Goal: Ask a question: Seek information or help from site administrators or community

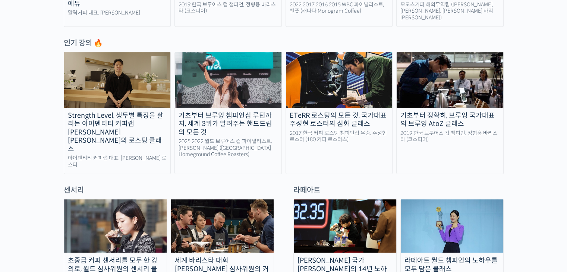
scroll to position [447, 0]
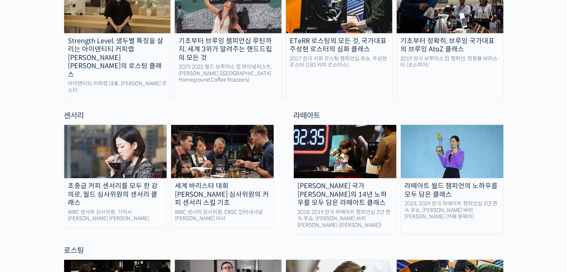
click at [232, 182] on div "세계 바리스타 대회 [PERSON_NAME] 심사위원의 커피 센서리 스킬 기초" at bounding box center [222, 194] width 103 height 25
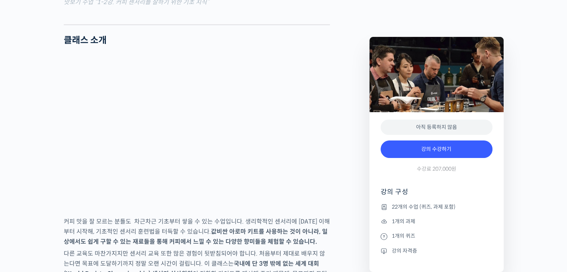
scroll to position [1193, 0]
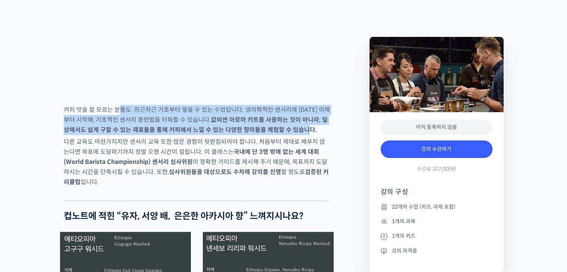
drag, startPoint x: 119, startPoint y: 138, endPoint x: 286, endPoint y: 161, distance: 168.6
click at [286, 135] on p "커피 맛을 잘 모르는 분들도 차근차근 기초부터 쌓을 수 있는 수업입니다. 생리학적인 센서리에 대한 이해부터 시작해, 기초적인 센서리 훈련법을…" at bounding box center [197, 120] width 266 height 30
click at [286, 134] on strong "값비싼 아로마 키트를 사용하는 것이 아니라, 일상에서도 쉽게 구할 수 있는 재료들을 통해 커피에서 느낄 수 있는 다양한 향미들을 체험할 수 있…" at bounding box center [196, 125] width 264 height 18
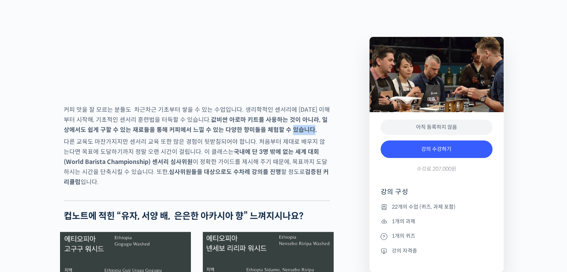
click at [286, 134] on strong "값비싼 아로마 키트를 사용하는 것이 아니라, 일상에서도 쉽게 구할 수 있는 재료들을 통해 커피에서 느낄 수 있는 다양한 향미들을 체험할 수 있…" at bounding box center [196, 125] width 264 height 18
click at [288, 135] on p "커피 맛을 잘 모르는 분들도 차근차근 기초부터 쌓을 수 있는 수업입니다. 생리학적인 센서리에 대한 이해부터 시작해, 기초적인 센서리 훈련법을…" at bounding box center [197, 120] width 266 height 30
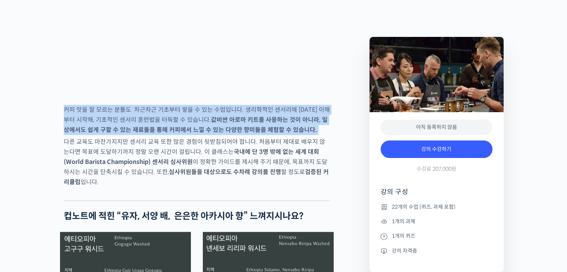
click at [288, 135] on p "커피 맛을 잘 모르는 분들도 차근차근 기초부터 쌓을 수 있는 수업입니다. 생리학적인 센서리에 대한 이해부터 시작해, 기초적인 센서리 훈련법을…" at bounding box center [197, 120] width 266 height 30
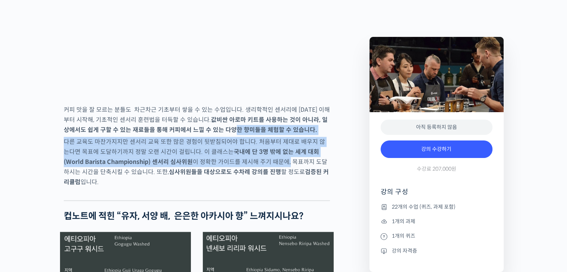
drag, startPoint x: 215, startPoint y: 155, endPoint x: 267, endPoint y: 189, distance: 62.2
click at [267, 187] on p "다른 교육도 마찬가지지만 센서리 교육 또한 많은 경험이 뒷받침되어야 합니다. 처음부터 제대로 배우지 않는다면 목표에 도달하기까지 정말 오랜 시…" at bounding box center [197, 162] width 266 height 50
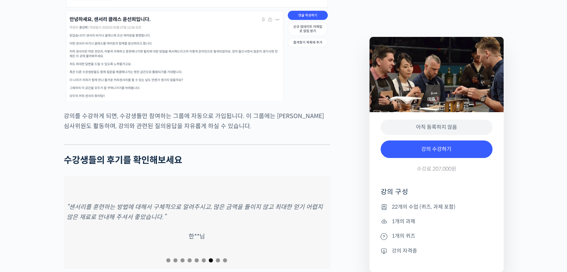
scroll to position [3095, 0]
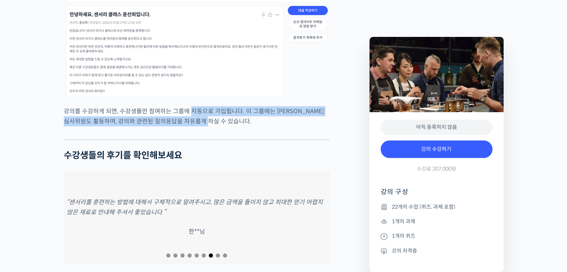
drag, startPoint x: 188, startPoint y: 96, endPoint x: 211, endPoint y: 105, distance: 24.8
click at [211, 106] on p "강의를 수강하게 되면, 수강생들만 참여하는 그룹에 자동으로 가입됩니다. 이 그룹에는 윤선희 심사위원도 활동하며, 강의와 관련된 질의응답을 자유…" at bounding box center [197, 116] width 266 height 20
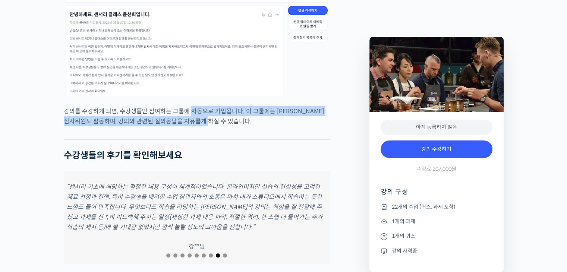
click at [211, 106] on p "강의를 수강하게 되면, 수강생들만 참여하는 그룹에 자동으로 가입됩니다. 이 그룹에는 윤선희 심사위원도 활동하며, 강의와 관련된 질의응답을 자유…" at bounding box center [197, 116] width 266 height 20
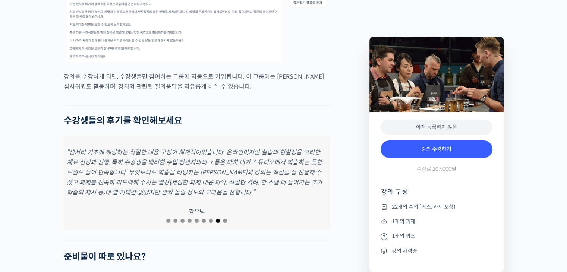
scroll to position [3207, 0]
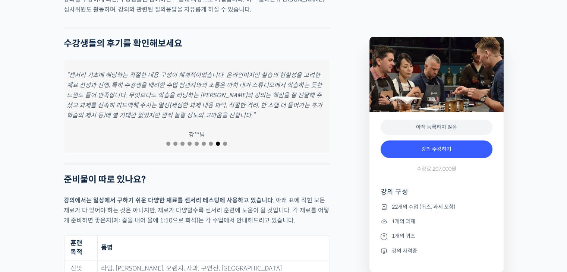
click at [224, 142] on span "Go to slide 9" at bounding box center [225, 144] width 4 height 4
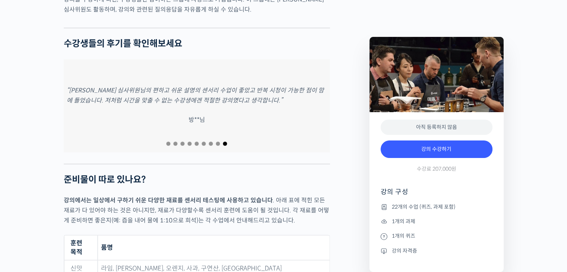
click at [224, 142] on span "Go to slide 9" at bounding box center [225, 144] width 4 height 4
click at [170, 142] on span "Go to slide 1" at bounding box center [168, 144] width 4 height 4
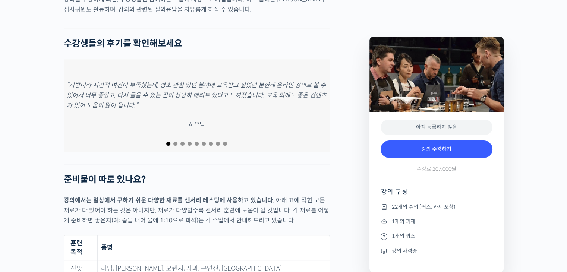
click at [176, 142] on span "Go to slide 2" at bounding box center [175, 144] width 4 height 4
click at [182, 142] on span "Go to slide 3" at bounding box center [182, 144] width 4 height 4
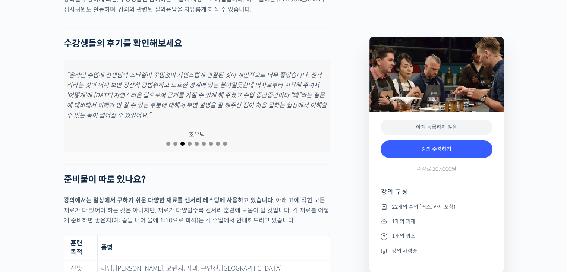
click at [191, 142] on span "Go to slide 4" at bounding box center [190, 144] width 4 height 4
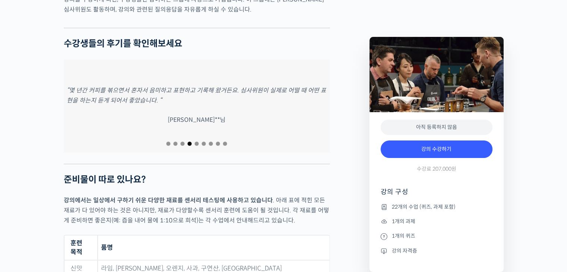
click at [195, 142] on span "Go to slide 5" at bounding box center [197, 144] width 4 height 4
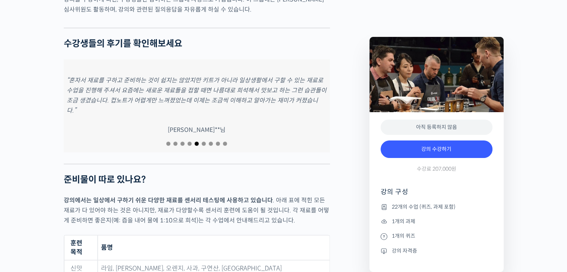
scroll to position [3244, 0]
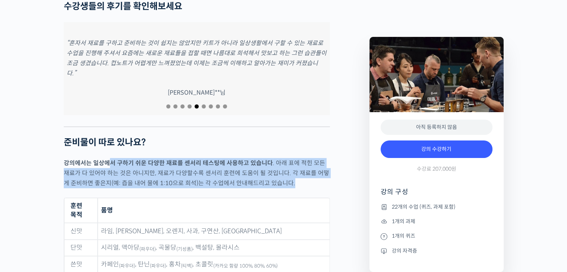
drag, startPoint x: 109, startPoint y: 145, endPoint x: 303, endPoint y: 176, distance: 196.4
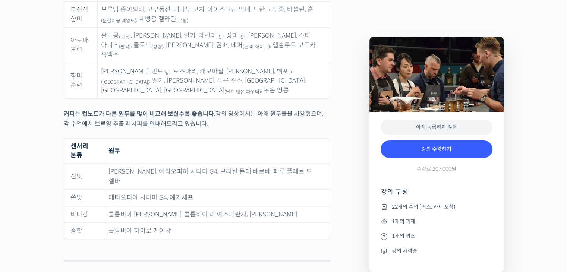
scroll to position [3542, 0]
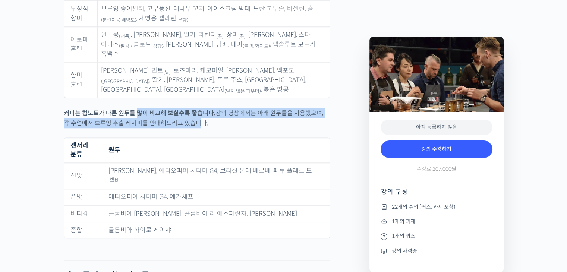
drag, startPoint x: 135, startPoint y: 67, endPoint x: 192, endPoint y: 81, distance: 59.5
click at [189, 108] on p "커피는 컵노트가 다른 원두를 많이 비교해 보실수록 좋습니다. 강의 영상에서는 아래 원두들을 사용했으며, 각 수업에서 브루잉 추출 레시피를 안내…" at bounding box center [197, 118] width 266 height 20
click at [192, 108] on p "커피는 컵노트가 다른 원두를 많이 비교해 보실수록 좋습니다. 강의 영상에서는 아래 원두들을 사용했으며, 각 수업에서 브루잉 추출 레시피를 안내…" at bounding box center [197, 118] width 266 height 20
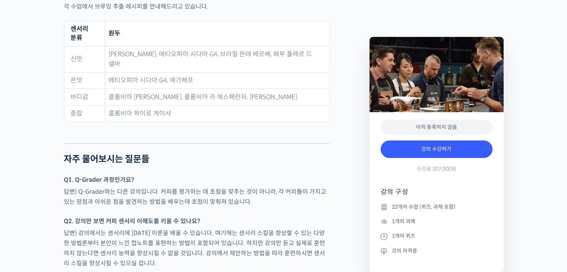
scroll to position [3729, 0]
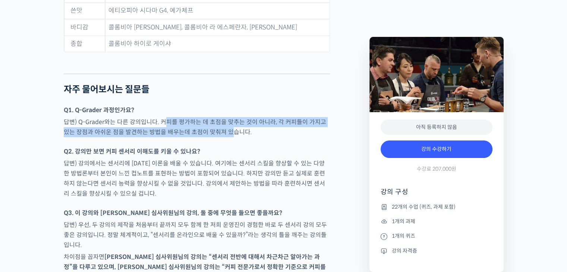
drag, startPoint x: 161, startPoint y: 73, endPoint x: 223, endPoint y: 87, distance: 63.1
click at [223, 117] on p "답변) Q-Grader와는 다른 강의입니다. 커피를 평가하는 데 초점을 맞추는 것이 아니라, 각 커피들이 가지고 있는 장점과 아쉬운 점을 발견…" at bounding box center [197, 127] width 266 height 20
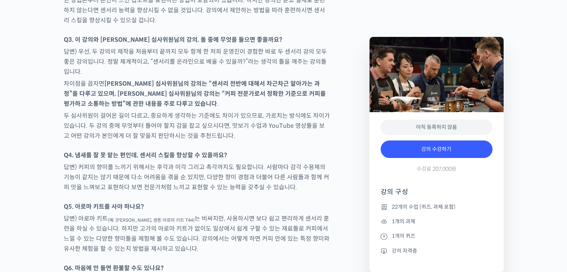
scroll to position [3915, 0]
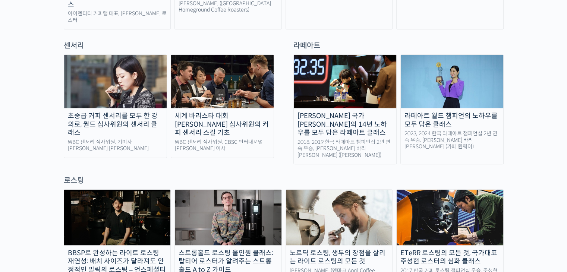
scroll to position [522, 0]
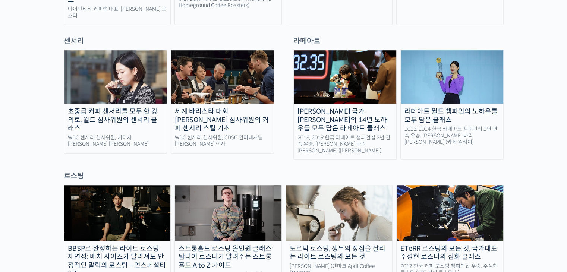
click at [135, 108] on div "초중급 커피 센서리를 모두 한 강의로, 월드 심사위원의 센서리 클래스" at bounding box center [115, 119] width 103 height 25
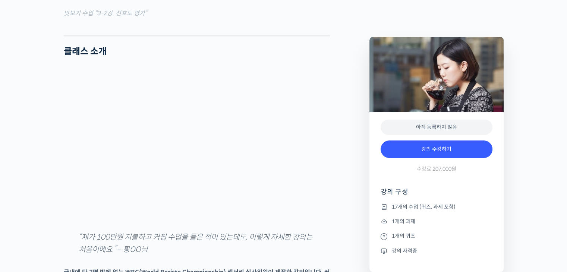
scroll to position [1119, 0]
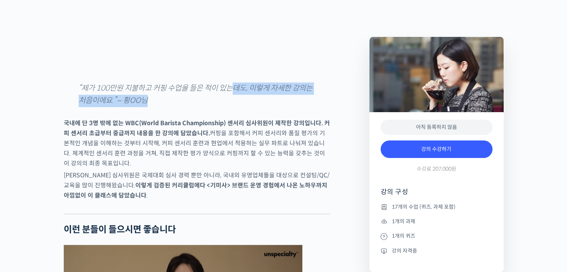
drag, startPoint x: 235, startPoint y: 115, endPoint x: 276, endPoint y: 125, distance: 41.8
click at [276, 107] on p "“제가 100만원 지불하고 커핑 수업을 들은 적이 있는데도, 이렇게 자세한 강의는 처음이에요.” – 황OO님" at bounding box center [197, 94] width 236 height 24
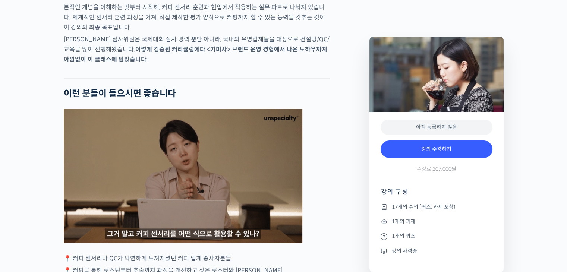
scroll to position [1268, 0]
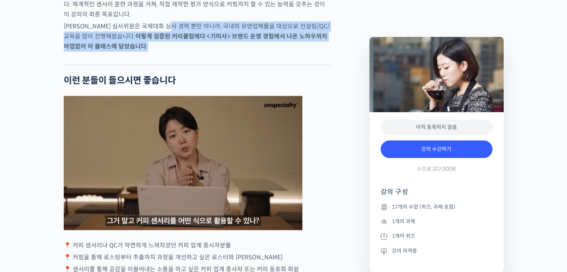
drag, startPoint x: 180, startPoint y: 53, endPoint x: 236, endPoint y: 76, distance: 60.9
click at [235, 51] on p "송인영 심사위원은 국제대회 심사 경력 뿐만 아니라, 국내외 유명업체들을 대상으로 컨설팅/QC/교육을 많이 진행해왔습니다. 이렇게 검증된 커리큘…" at bounding box center [197, 36] width 266 height 30
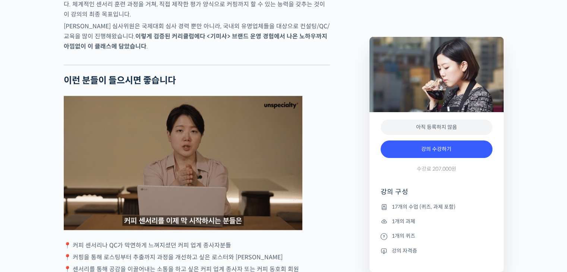
click at [236, 65] on div at bounding box center [197, 58] width 266 height 11
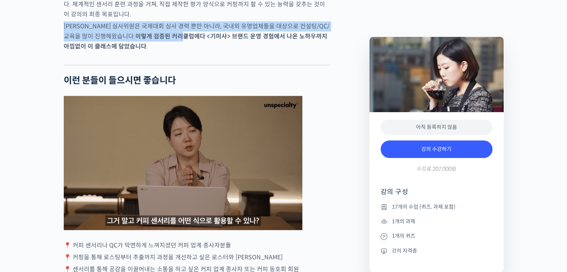
drag, startPoint x: 159, startPoint y: 67, endPoint x: 179, endPoint y: 72, distance: 20.0
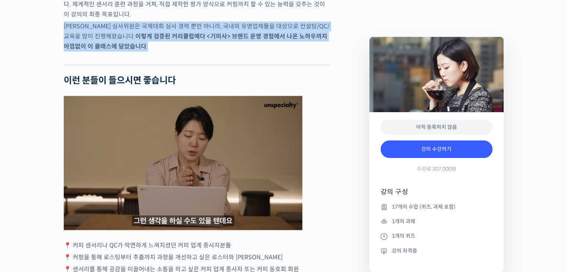
click at [195, 51] on p "송인영 심사위원은 국제대회 심사 경력 뿐만 아니라, 국내외 유명업체들을 대상으로 컨설팅/QC/교육을 많이 진행해왔습니다. 이렇게 검증된 커리큘…" at bounding box center [197, 36] width 266 height 30
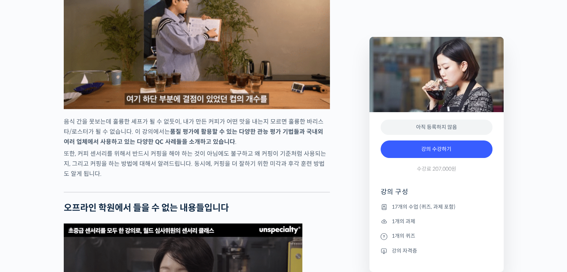
scroll to position [2200, 0]
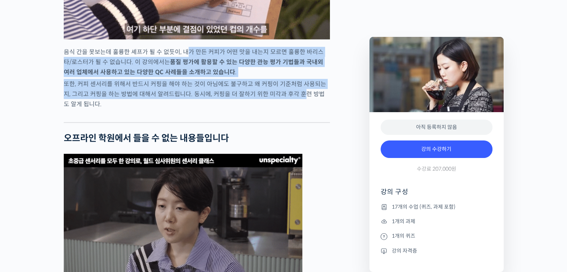
drag, startPoint x: 188, startPoint y: 79, endPoint x: 294, endPoint y: 120, distance: 114.0
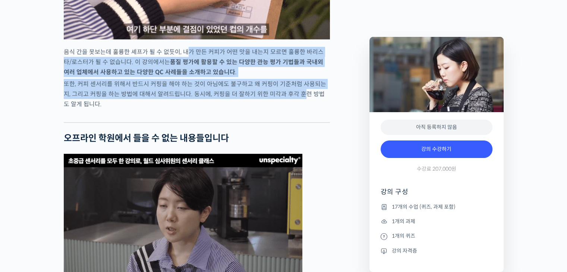
click at [295, 109] on p "또한, 커피 센서리를 위해서 반드시 커핑을 해야 하는 것이 아님에도 불구하고 왜 커핑이 기준처럼 사용되는지, 그리고 커핑을 하는 방법에 대해서…" at bounding box center [197, 94] width 266 height 30
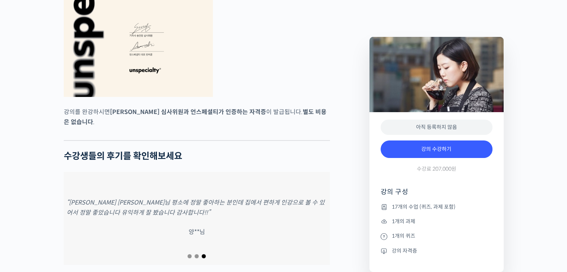
scroll to position [3132, 0]
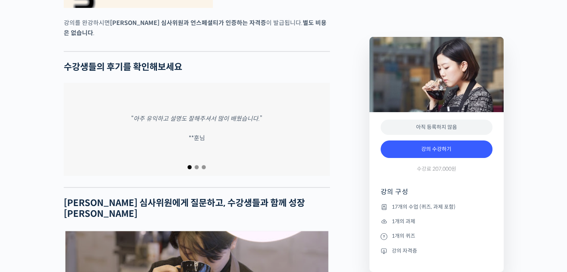
click at [197, 169] on span "Go to slide 2" at bounding box center [197, 167] width 4 height 4
click at [189, 169] on span "Go to slide 1" at bounding box center [190, 167] width 4 height 4
click at [195, 169] on span "Go to slide 2" at bounding box center [197, 167] width 4 height 4
click at [205, 169] on span "Go to slide 3" at bounding box center [204, 167] width 4 height 4
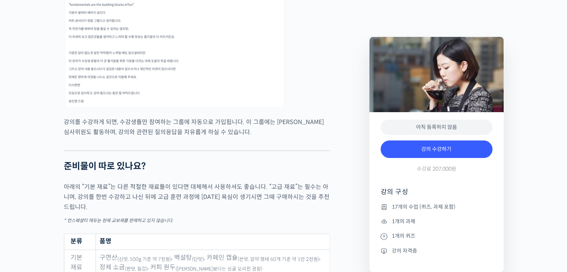
scroll to position [3580, 0]
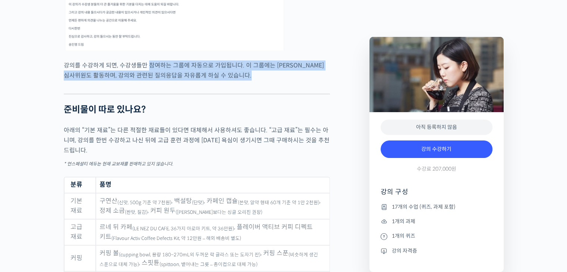
drag, startPoint x: 169, startPoint y: 68, endPoint x: 234, endPoint y: 87, distance: 68.3
click at [234, 87] on div at bounding box center [197, 87] width 266 height 11
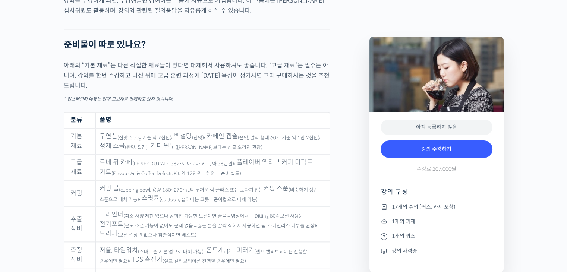
scroll to position [3766, 0]
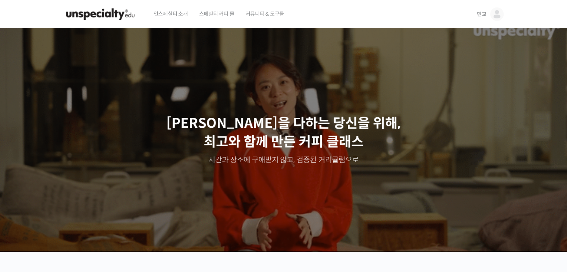
click at [124, 14] on img at bounding box center [100, 14] width 73 height 22
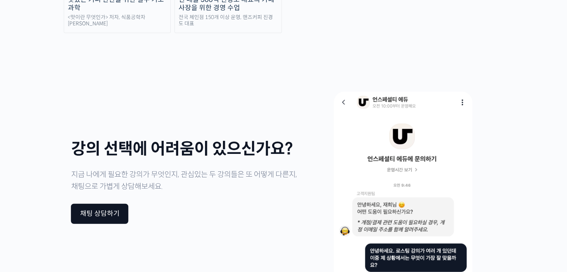
scroll to position [1864, 0]
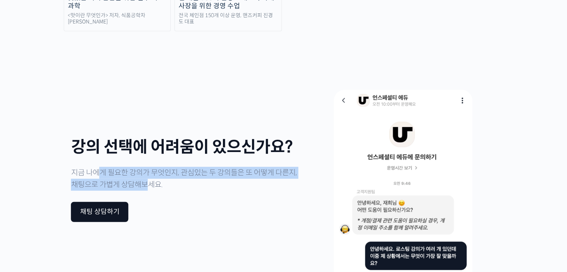
drag, startPoint x: 107, startPoint y: 85, endPoint x: 163, endPoint y: 93, distance: 56.5
click at [163, 167] on p "지금 나에게 필요한 강의가 무엇인지, 관심있는 두 강의들은 또 어떻게 다른지, 채팅으로 가볍게 상담해보세요." at bounding box center [185, 179] width 228 height 24
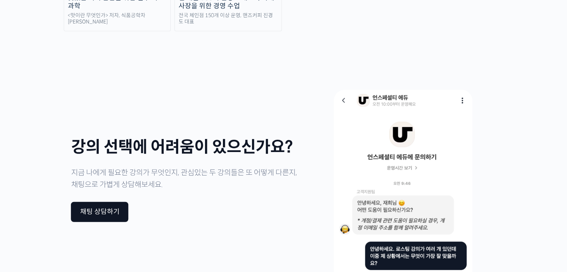
click at [168, 167] on p "지금 나에게 필요한 강의가 무엇인지, 관심있는 두 강의들은 또 어떻게 다른지, 채팅으로 가볍게 상담해보세요." at bounding box center [185, 179] width 228 height 24
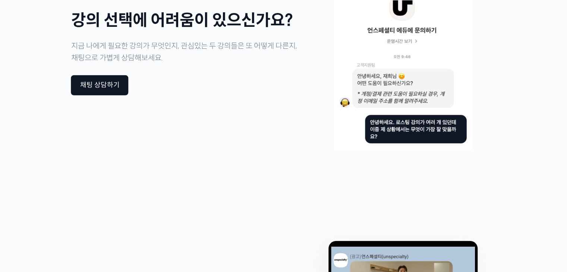
scroll to position [1870, 0]
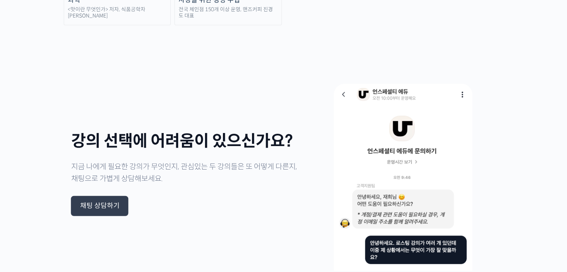
click at [106, 196] on div "채팅 상담하기" at bounding box center [99, 206] width 57 height 20
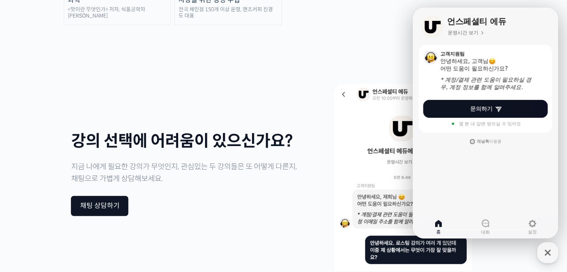
click at [484, 111] on span "문의하기" at bounding box center [481, 108] width 22 height 7
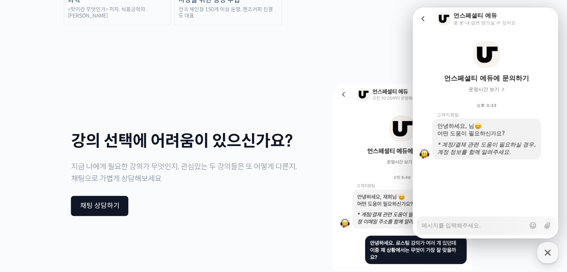
type textarea "x"
type textarea "ㅇ"
type textarea "x"
type textarea "q"
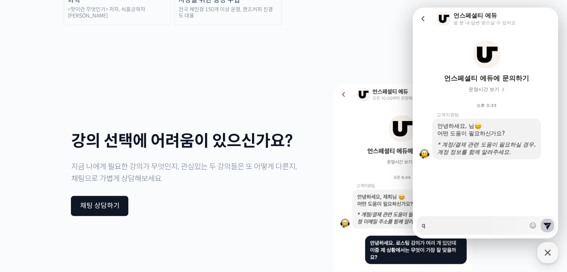
type textarea "x"
type textarea "q-"
type textarea "x"
type textarea "q-g"
type textarea "x"
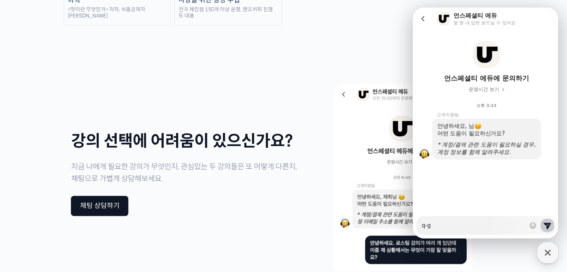
type textarea "q-gr"
type textarea "x"
type textarea "q-gra"
type textarea "x"
type textarea "q-grad"
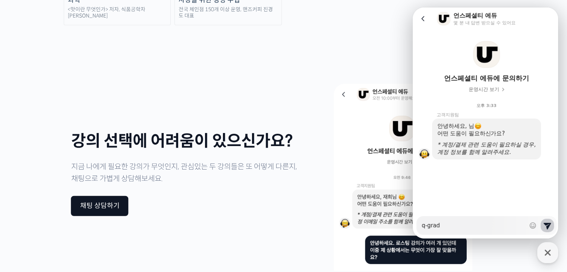
type textarea "x"
type textarea "q-grade"
type textarea "x"
type textarea "q-grader"
type textarea "x"
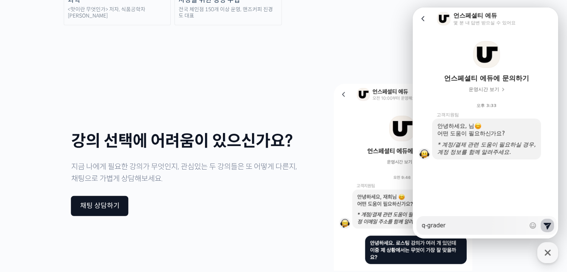
type textarea "q-grader"
type textarea "x"
type textarea "q-grader ㄱ"
type textarea "x"
type textarea "q-grader 고"
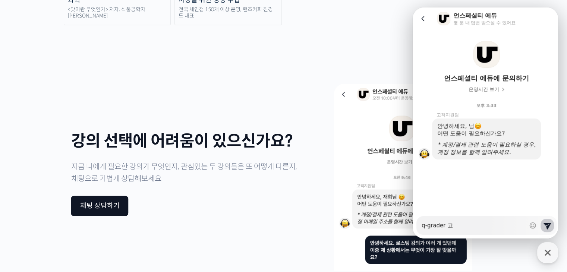
type textarea "x"
type textarea "q-grader 과"
type textarea "x"
type textarea "q-grader 관"
type textarea "x"
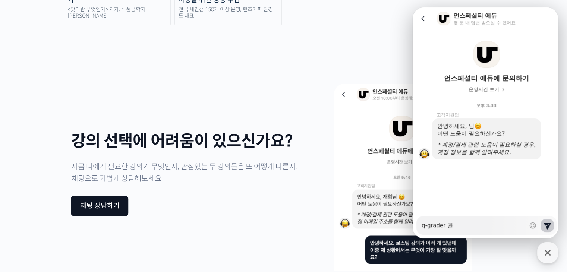
type textarea "q-grader 관ㄹ"
type textarea "x"
type textarea "q-grader 관려"
type textarea "x"
type textarea "q-grader 관련"
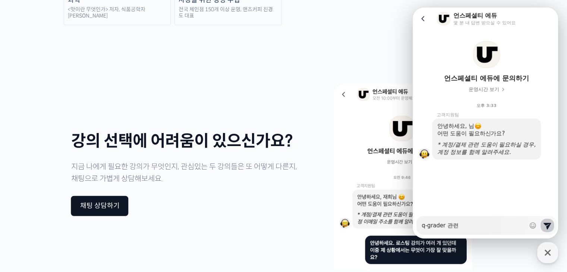
type textarea "x"
type textarea "q-grader 관려"
type textarea "x"
type textarea "q-grader 관ㄹ"
type textarea "x"
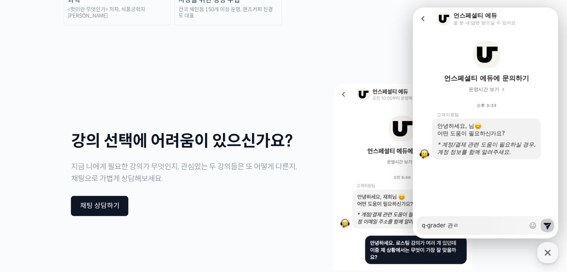
type textarea "q-grader 관"
type textarea "x"
type textarea "q-grader"
type textarea "x"
type textarea "q-grader"
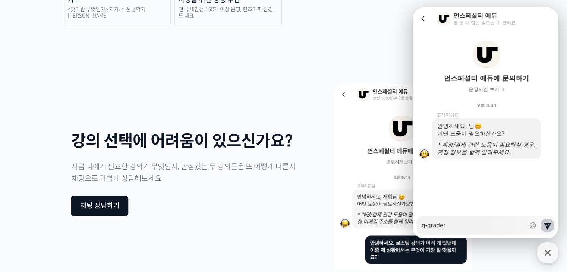
type textarea "x"
type textarea "q-grade"
type textarea "x"
type textarea "q-grad"
type textarea "x"
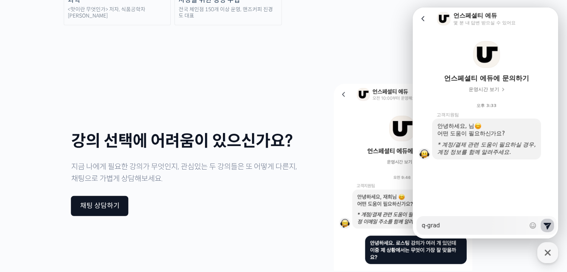
type textarea "q-gra"
type textarea "x"
type textarea "q-gr"
type textarea "x"
type textarea "q-g"
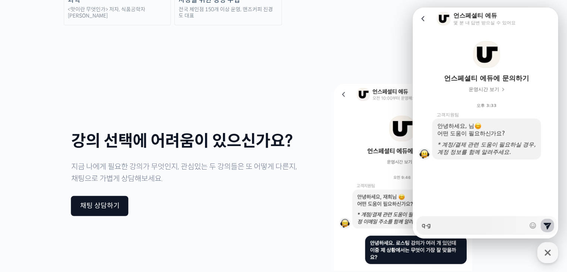
type textarea "x"
type textarea "q-"
type textarea "x"
type textarea "q"
type textarea "x"
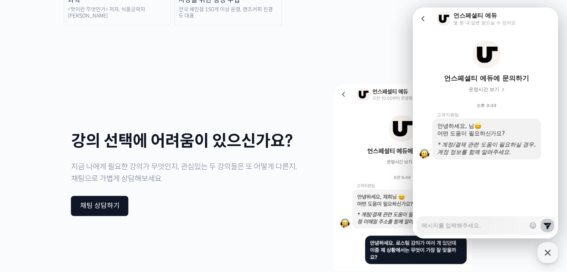
type textarea "x"
type textarea "큐"
type textarea "x"
type textarea "큑"
type textarea "x"
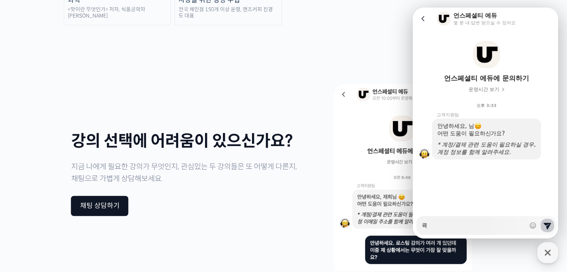
type textarea "큐그"
type textarea "x"
type textarea "큐글"
type textarea "x"
type textarea "큐그레"
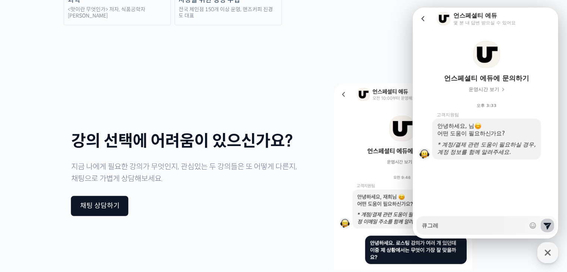
type textarea "x"
type textarea "큐그렝"
type textarea "x"
type textarea "큐그레이"
type textarea "x"
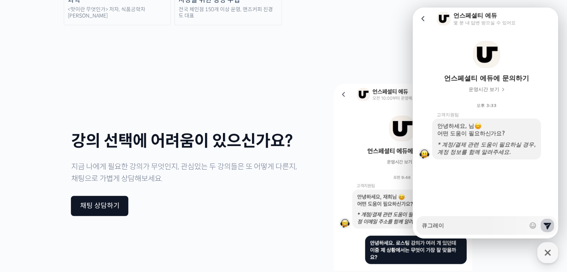
type textarea "큐그레읻"
type textarea "x"
type textarea "큐그레이더"
type textarea "x"
type textarea "큐그레이더"
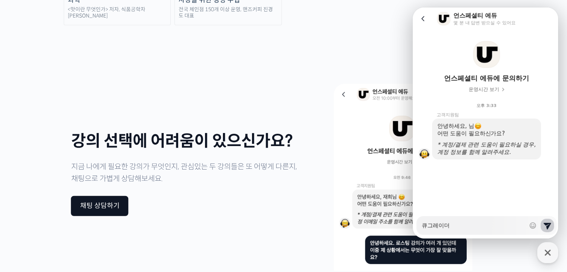
type textarea "x"
type textarea "큐그레이더 ㄱ"
type textarea "x"
type textarea "큐그레이더 고"
type textarea "x"
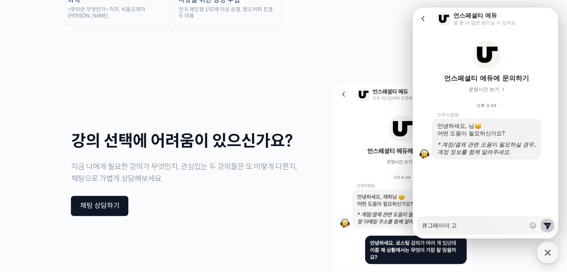
type textarea "큐그레이더 과"
type textarea "x"
type textarea "큐그레이더 관"
type textarea "x"
type textarea "큐그레이더 관ㄹ"
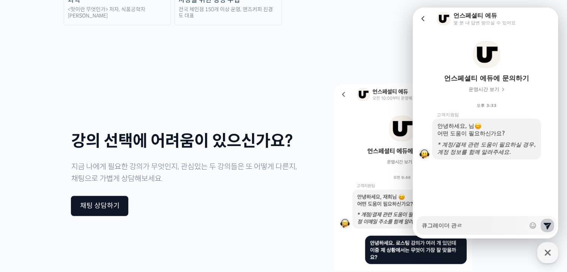
type textarea "x"
type textarea "큐그레이더 관련"
type textarea "x"
type textarea "큐그레이더 관련"
type textarea "x"
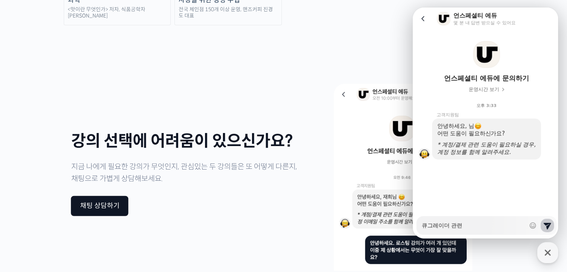
type textarea "큐그레이더 관련 ㄱ"
type textarea "x"
type textarea "큐그레이더 관련 가"
type textarea "x"
type textarea "큐그레이더 관련 강"
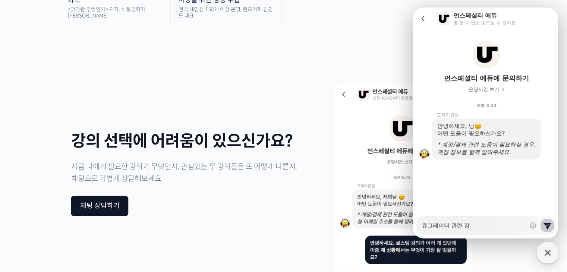
type textarea "x"
type textarea "큐그레이더 관련 강ㅇ"
type textarea "x"
type textarea "큐그레이더 관련 강으"
type textarea "x"
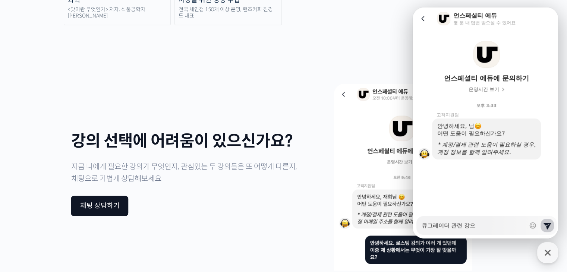
type textarea "큐그레이더 관련 강의"
type textarea "x"
type textarea "큐그레이더 관련 강의르"
type textarea "x"
type textarea "큐그레이더 관련 강의를"
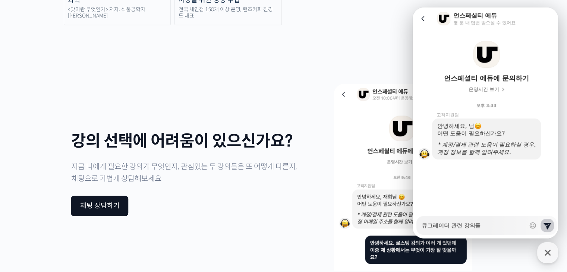
type textarea "x"
type textarea "큐그레이더 관련 강의를"
type textarea "x"
type textarea "큐그레이더 관련 강의를 ㄷ"
type textarea "x"
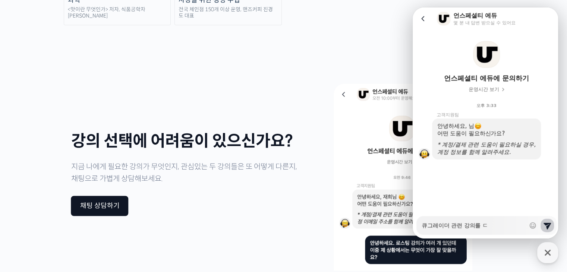
type textarea "큐그레이더 관련 강의를 드"
type textarea "x"
type textarea "큐그레이더 관련 강의를 듣"
type textarea "x"
type textarea "큐그레이더 관련 강의를 듣ㄱ"
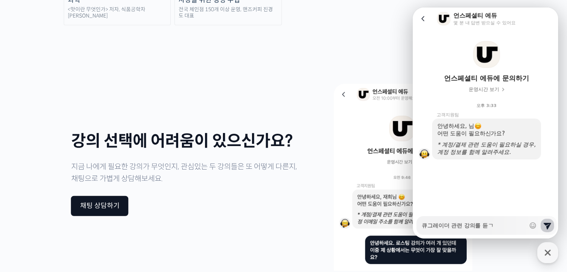
type textarea "x"
type textarea "큐그레이더 관련 강의를 듣고"
type textarea "x"
type textarea "큐그레이더 관련 강의를 듣곳"
type textarea "x"
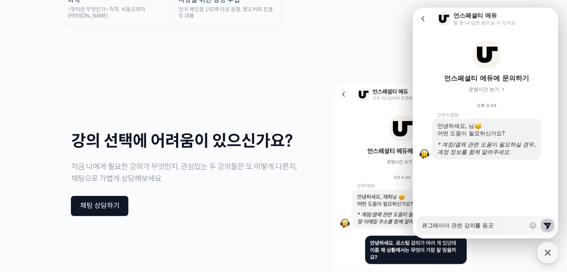
type textarea "큐그레이더 관련 강의를 듣고시"
type textarea "x"
type textarea "큐그레이더 관련 강의를 듣고싶"
type textarea "x"
type textarea "큐그레이더 관련 강의를 듣고싶으"
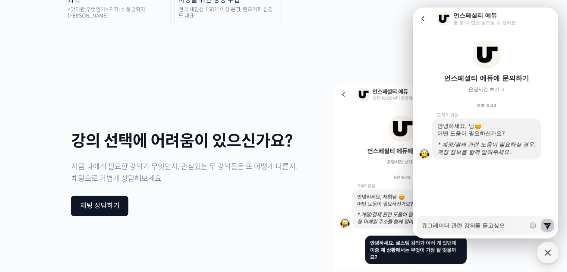
type textarea "x"
type textarea "큐그레이더 관련 강의를 듣고싶은"
type textarea "x"
type textarea "큐그레이더 관련 강의를 듣고싶은ㄷ"
type textarea "x"
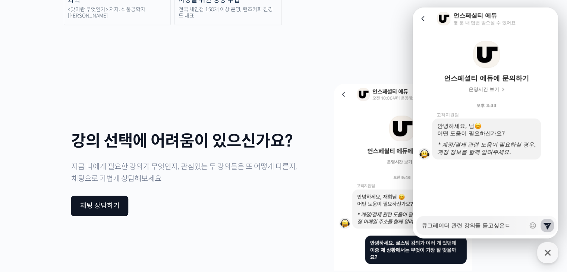
type textarea "큐그레이더 관련 강의를 듣고싶은데"
type textarea "x"
type textarea "큐그레이더 관련 강의를 듣고싶은데"
type textarea "x"
type textarea "큐그레이더 관련 강의를 듣고싶은데 ㅇ"
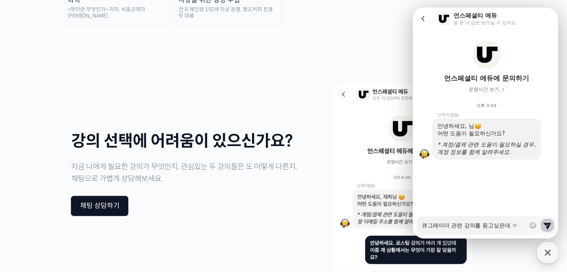
type textarea "x"
type textarea "큐그레이더 관련 강의를 듣고싶은데"
type textarea "x"
type textarea "큐그레이더 관련 강의를 듣고 싶은데"
type textarea "x"
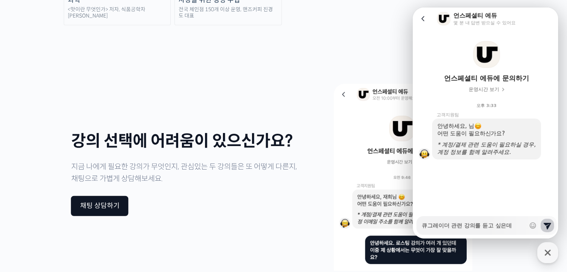
type textarea "큐그레이더 관련 강의를 듣고 싶은데 ㅇ"
type textarea "x"
type textarea "큐그레이더 관련 강의를 듣고 싶은데"
type textarea "x"
type textarea "큐그레이더 관련 강의를 듣고 싶은데 ㅇ"
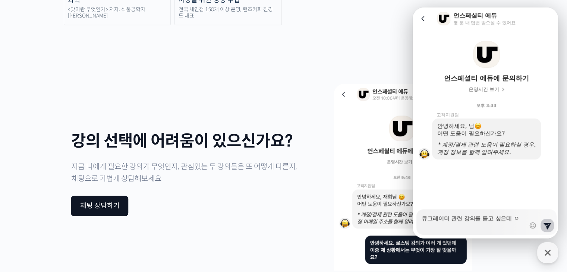
type textarea "x"
type textarea "큐그레이더 관련 강의를 듣고 싶은데"
type textarea "x"
type textarea "큐그레이더 관련 강의를 듣고 싶은데 ㅇ"
type textarea "x"
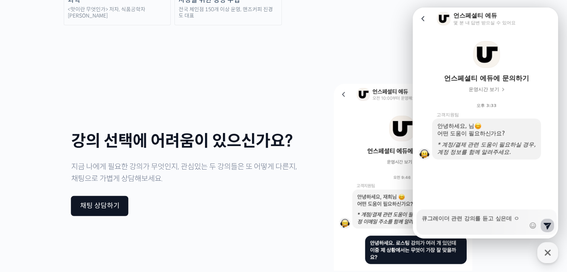
type textarea "큐그레이더 관련 강의를 듣고 싶은데 어"
type textarea "x"
type textarea "큐그레이더 관련 강의를 듣고 싶은데 어느"
type textarea "x"
type textarea "큐그레이더 관련 강의를 듣고 싶은데 어늑"
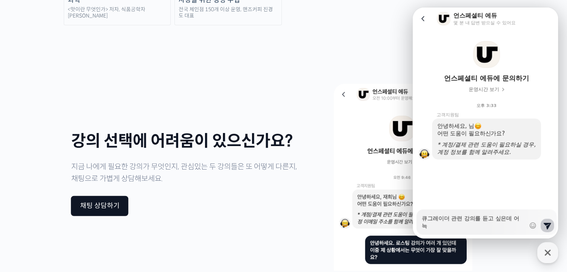
type textarea "x"
type textarea "큐그레이더 관련 강의를 듣고 싶은데 어느가"
type textarea "x"
type textarea "큐그레이더 관련 강의를 듣고 싶은데 어느강"
type textarea "x"
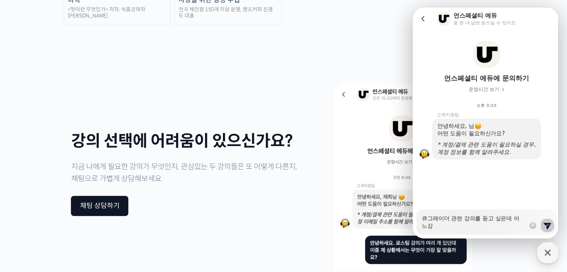
type textarea "큐그레이더 관련 강의를 듣고 싶은데 어느가"
type textarea "x"
type textarea "큐그레이더 관련 강의를 듣고 싶은데 어느ㄱ"
type textarea "x"
type textarea "큐그레이더 관련 강의를 듣고 싶은데 어느"
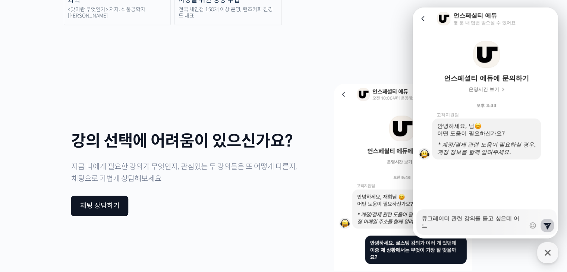
type textarea "x"
type textarea "큐그레이더 관련 강의를 듣고 싶은데 어"
type textarea "x"
type textarea "큐그레이더 관련 강의를 듣고 싶은데 어ㄸ"
type textarea "x"
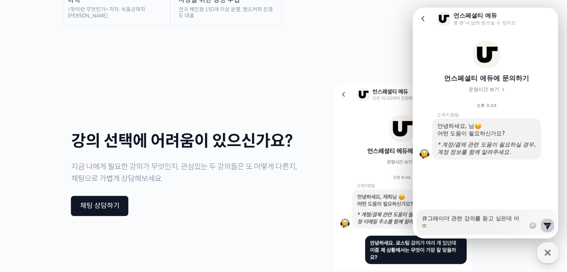
type textarea "큐그레이더 관련 강의를 듣고 싶은데 어떠"
type textarea "x"
type textarea "큐그레이더 관련 강의를 듣고 싶은데 어떤"
type textarea "x"
type textarea "큐그레이더 관련 강의를 듣고 싶은데 어떤ㄱ"
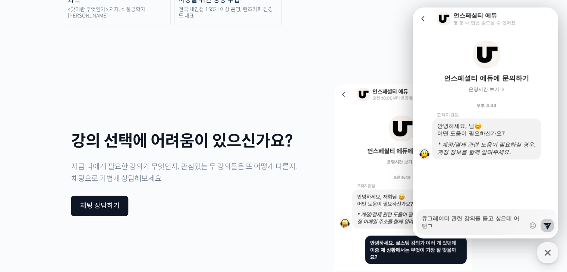
type textarea "x"
type textarea "큐그레이더 관련 강의를 듣고 싶은데 어떤가"
type textarea "x"
type textarea "큐그레이더 관련 강의를 듣고 싶은데 어떤강"
type textarea "x"
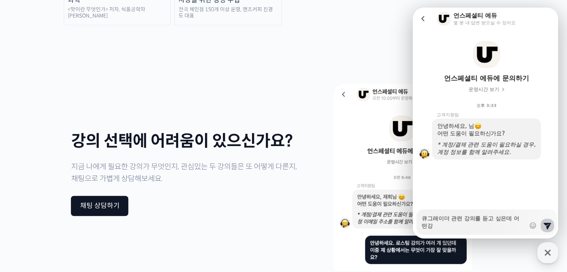
type textarea "큐그레이더 관련 강의를 듣고 싶은데 어떤강ㅇ"
type textarea "x"
type textarea "큐그레이더 관련 강의를 듣고 싶은데 어떤강으"
type textarea "x"
type textarea "큐그레이더 관련 강의를 듣고 싶은데 어떤강의"
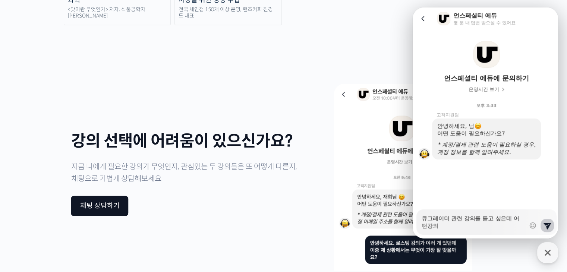
type textarea "x"
type textarea "큐그레이더 관련 강의를 듣고 싶은데 어떤강읠"
type textarea "x"
type textarea "큐그레이더 관련 강의를 듣고 싶은데 어떤강의르"
type textarea "x"
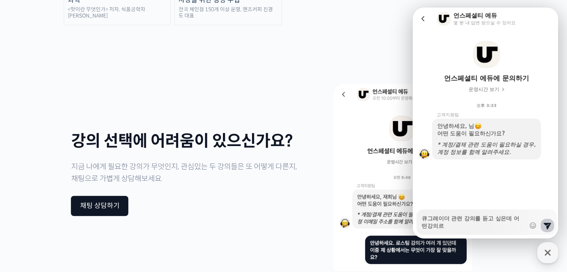
type textarea "큐그레이더 관련 강의를 듣고 싶은데 어떤강의를"
type textarea "x"
type textarea "큐그레이더 관련 강의를 듣고 싶은데 어떤강의를"
click at [470, 225] on textarea "큐그레이더 관련 강의를 듣고 싶은데 어떤강의를 들어야할지 고민이고, 또" at bounding box center [474, 220] width 104 height 20
click at [435, 227] on textarea "큐그레이더 관련 강의를 듣고 싶은데 어떤강의를 들어야 할지 고민이고, 또" at bounding box center [474, 220] width 104 height 20
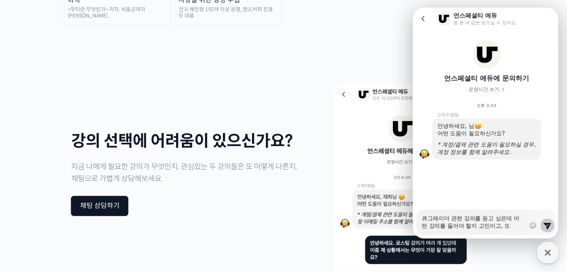
click at [516, 226] on textarea "큐그레이더 관련 강의를 듣고 싶은데 어떤 강의를 들어야 할지 고민이고, 또" at bounding box center [474, 220] width 104 height 20
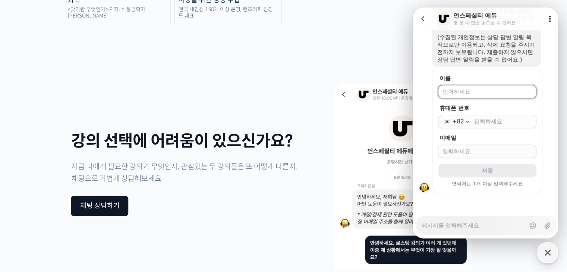
scroll to position [221, 0]
click at [483, 93] on input "이름" at bounding box center [487, 91] width 89 height 7
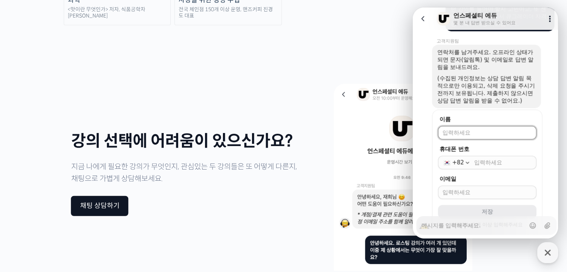
scroll to position [184, 0]
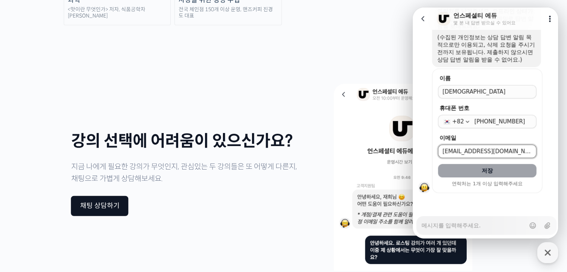
click at [486, 171] on span "저장" at bounding box center [487, 170] width 11 height 7
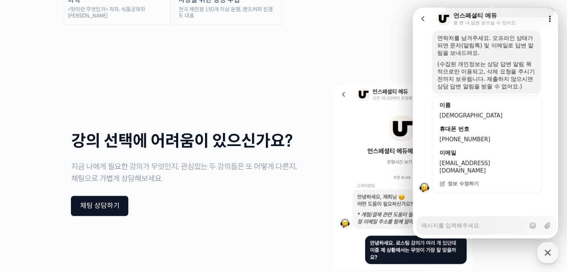
scroll to position [1945, 0]
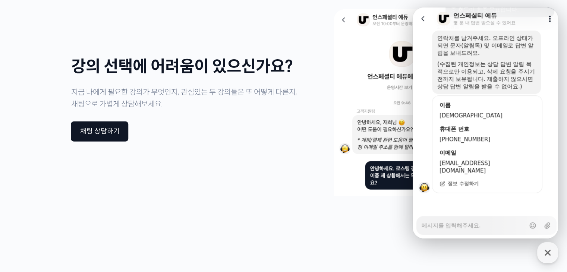
click at [485, 202] on div at bounding box center [487, 203] width 148 height 20
click at [478, 219] on textarea "Messenger Input Textarea" at bounding box center [474, 223] width 104 height 13
click at [489, 212] on div at bounding box center [487, 203] width 148 height 20
click at [425, 19] on icon at bounding box center [422, 18] width 7 height 7
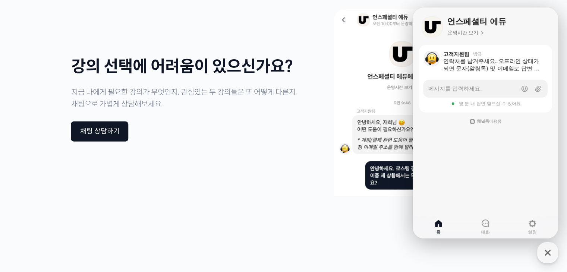
click at [355, 127] on div "강의 선택에 어려움이 있으신가요? 지금 나에게 필요한 강의가 무엇인지, 관심있는 두 강의들은 또 어떻게 다른지, 채팅으로 가볍게 상담해보세요.…" at bounding box center [283, 99] width 447 height 261
click at [368, 131] on div "강의 선택에 어려움이 있으신가요? 지금 나에게 필요한 강의가 무엇인지, 관심있는 두 강의들은 또 어떻게 다른지, 채팅으로 가볍게 상담해보세요.…" at bounding box center [283, 99] width 447 height 261
drag, startPoint x: 548, startPoint y: 246, endPoint x: 546, endPoint y: 242, distance: 5.0
click at [548, 246] on div "button" at bounding box center [547, 252] width 21 height 21
